Goal: Check status: Check status

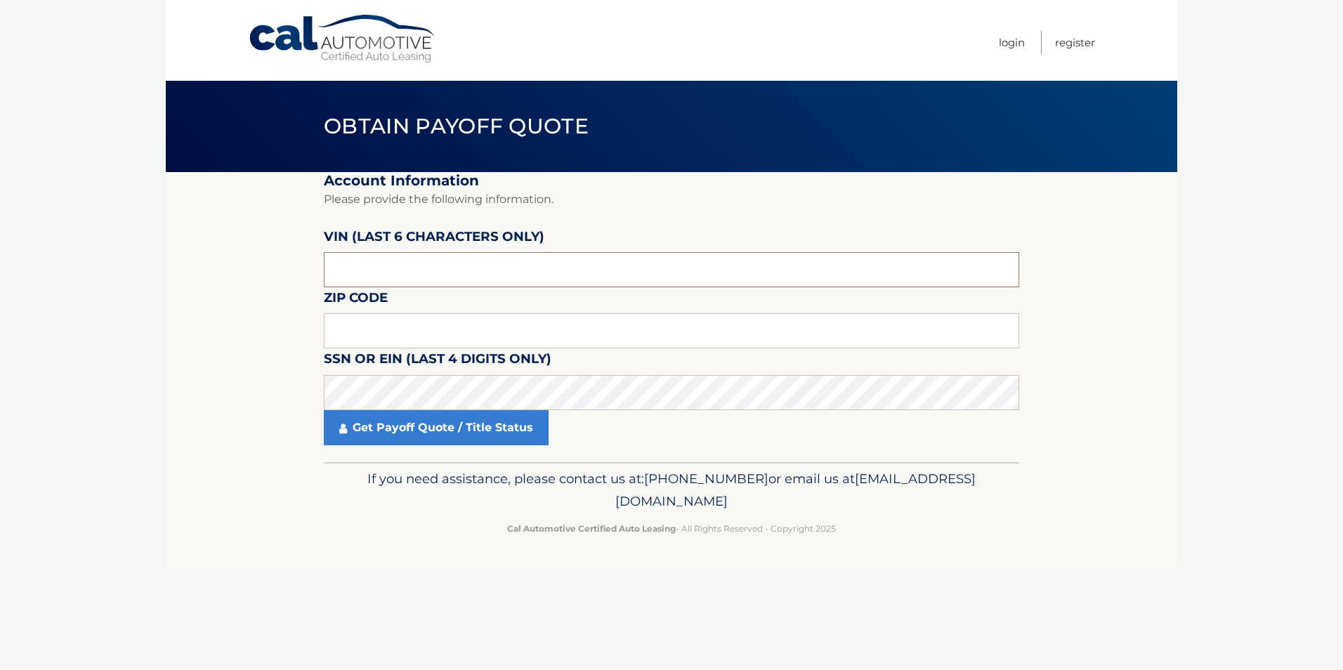
click at [368, 268] on input "text" at bounding box center [671, 269] width 695 height 35
type input "003148"
click at [420, 327] on input "text" at bounding box center [671, 330] width 695 height 35
type input "19446"
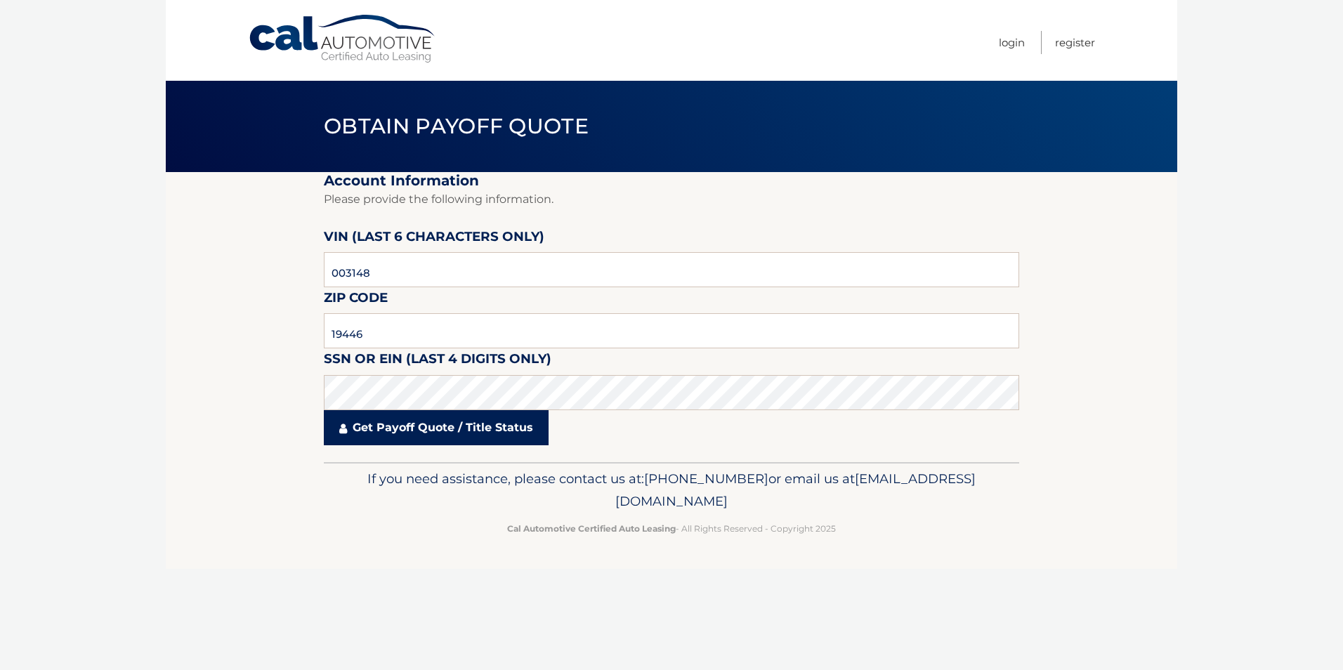
click at [416, 433] on link "Get Payoff Quote / Title Status" at bounding box center [436, 427] width 225 height 35
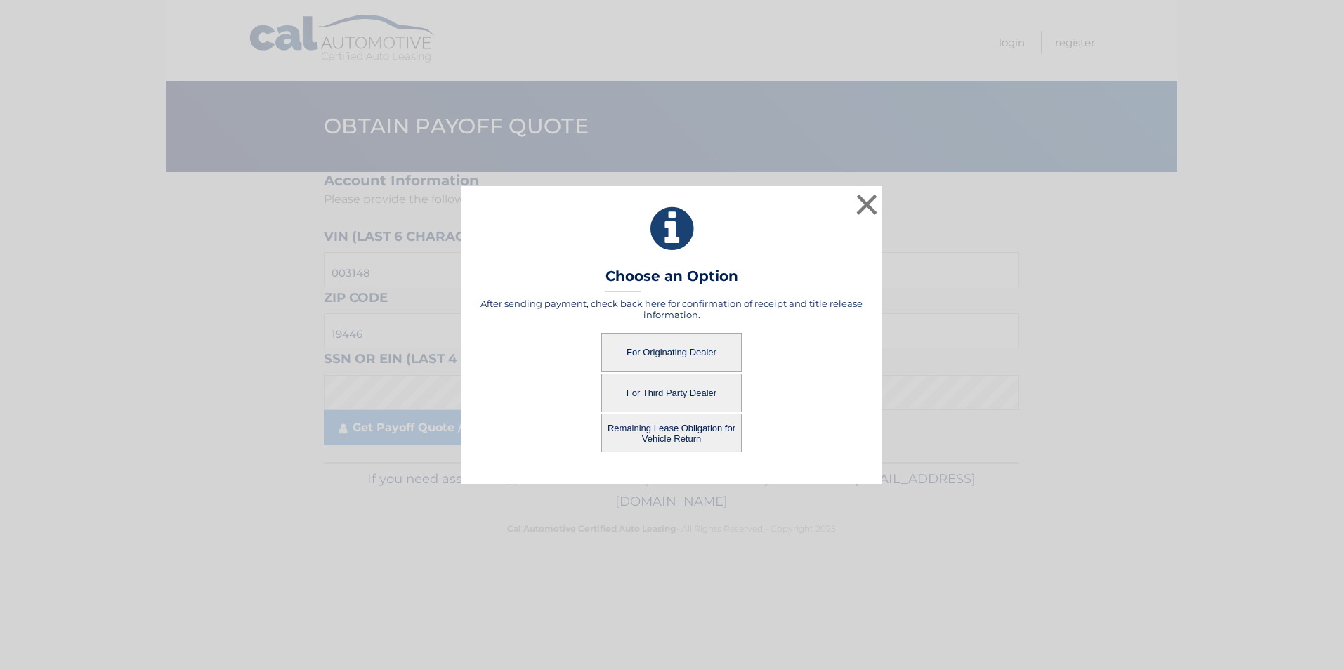
click at [678, 348] on button "For Originating Dealer" at bounding box center [671, 352] width 140 height 39
click at [667, 352] on button "For Originating Dealer" at bounding box center [671, 352] width 140 height 39
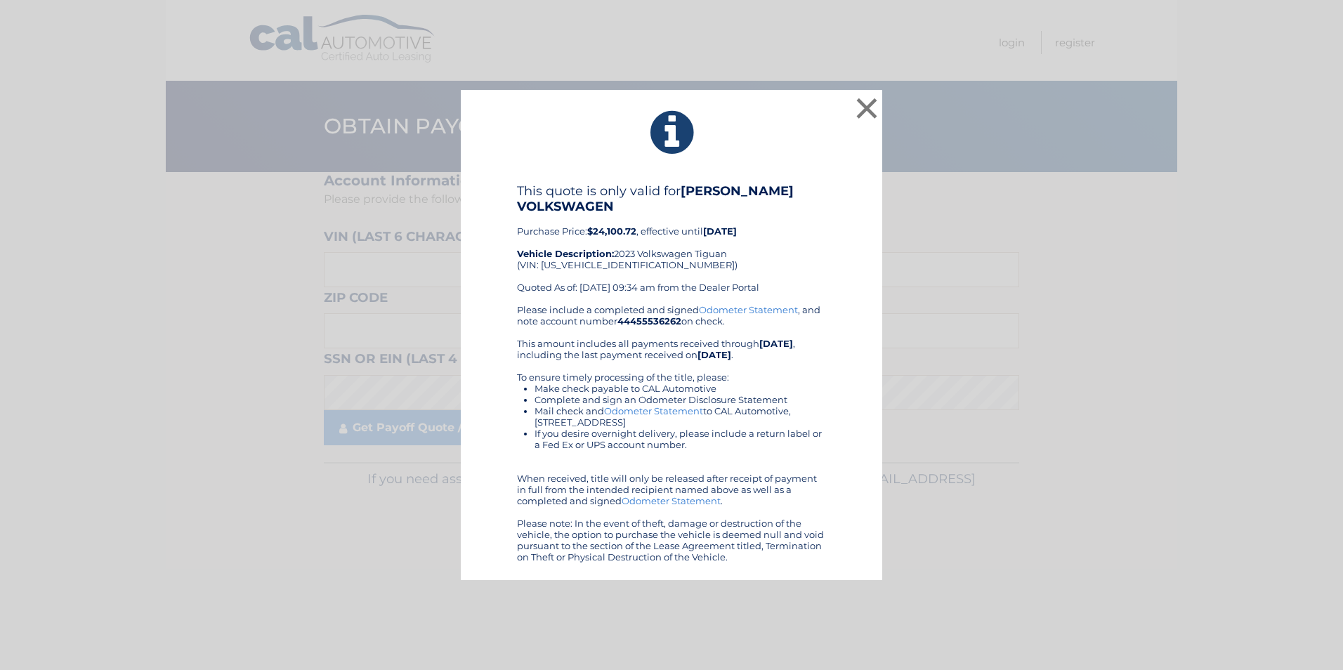
click at [659, 413] on link "Odometer Statement" at bounding box center [653, 410] width 99 height 11
click at [657, 502] on link "Odometer Statement" at bounding box center [671, 500] width 99 height 11
click at [867, 104] on button "×" at bounding box center [867, 108] width 28 height 28
